Goal: Task Accomplishment & Management: Use online tool/utility

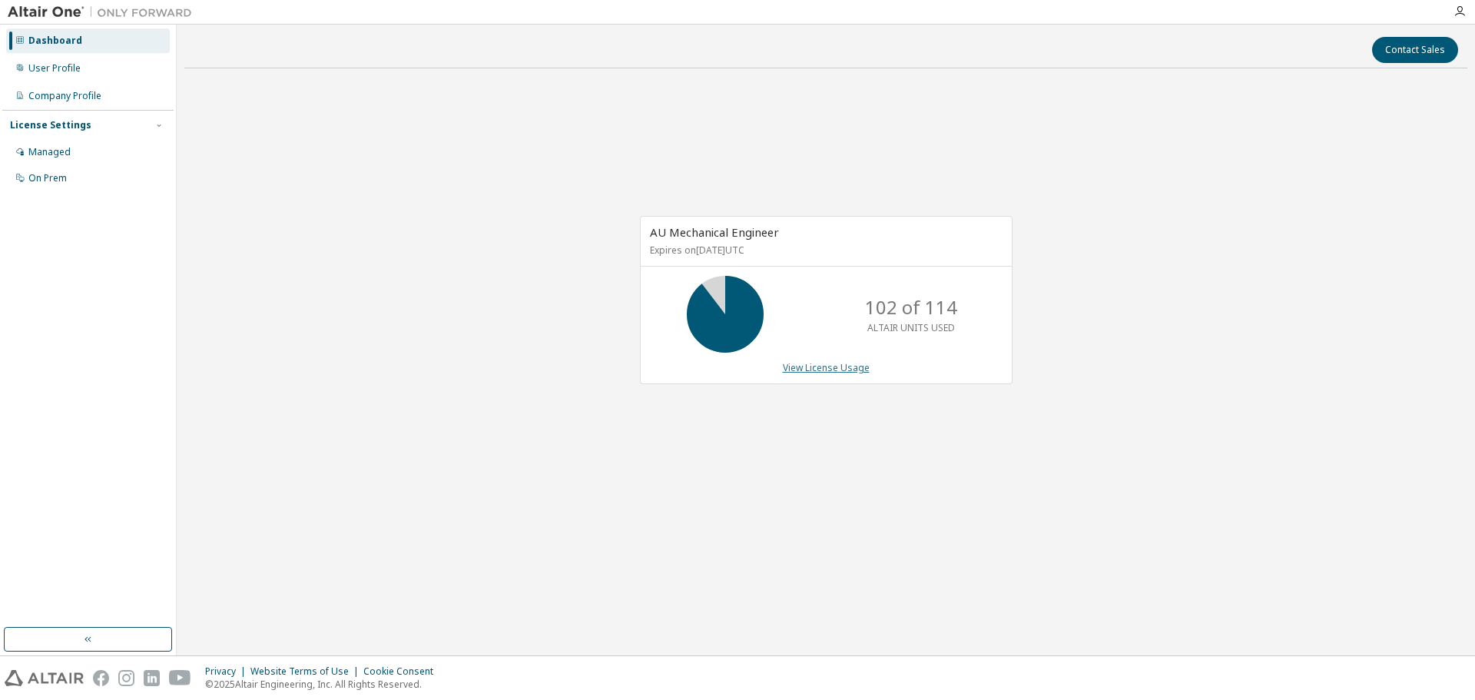
click at [808, 367] on link "View License Usage" at bounding box center [826, 367] width 87 height 13
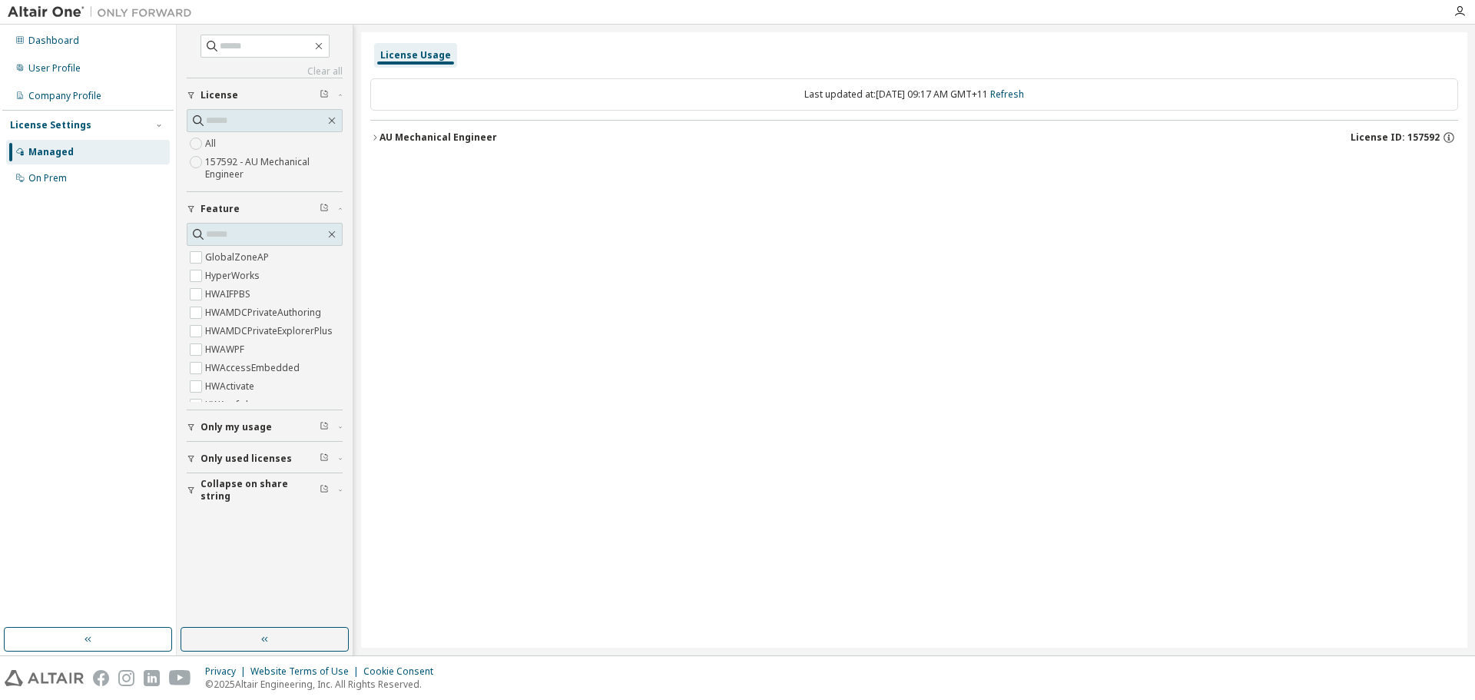
click at [372, 140] on icon "button" at bounding box center [374, 137] width 9 height 9
